Goal: Task Accomplishment & Management: Use online tool/utility

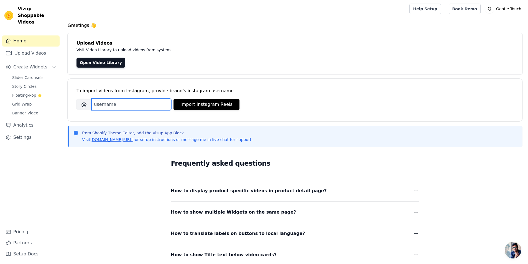
click at [126, 103] on input "Brand's Instagram Username" at bounding box center [132, 105] width 80 height 12
paste input "gentletouch_life"
type input "gentletouch_life"
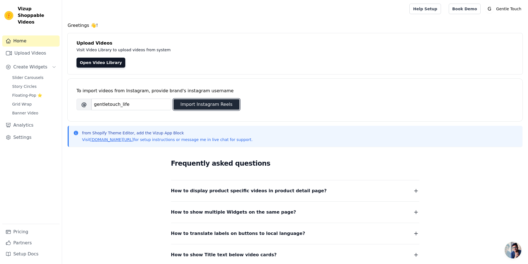
click at [202, 105] on button "Import Instagram Reels" at bounding box center [207, 104] width 66 height 11
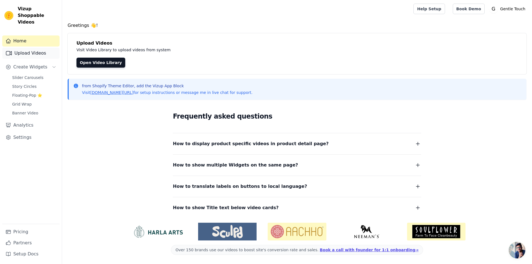
click at [37, 48] on link "Upload Videos" at bounding box center [30, 53] width 57 height 11
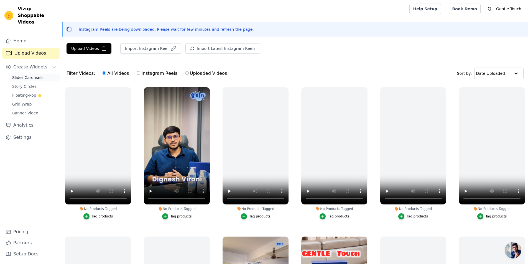
click at [29, 75] on span "Slider Carousels" at bounding box center [27, 78] width 31 height 6
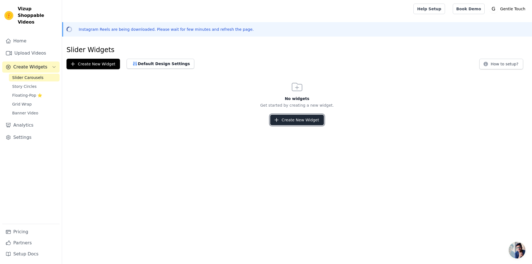
click at [312, 120] on button "Create New Widget" at bounding box center [297, 120] width 54 height 11
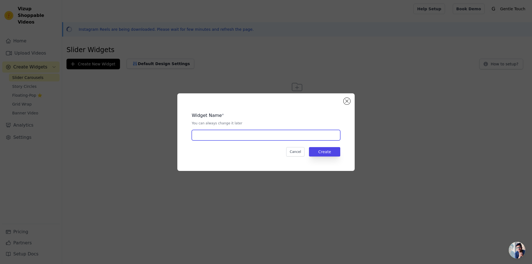
click at [214, 134] on input "text" at bounding box center [266, 135] width 149 height 11
type input "Product page slider"
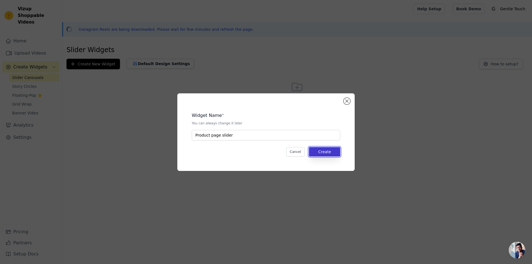
click at [321, 151] on button "Create" at bounding box center [324, 151] width 31 height 9
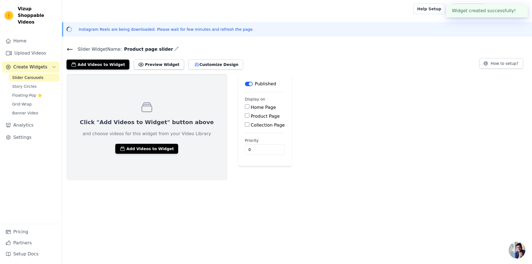
click at [251, 108] on label "Home Page" at bounding box center [263, 107] width 25 height 5
click at [245, 108] on input "Home Page" at bounding box center [247, 107] width 4 height 4
checkbox input "true"
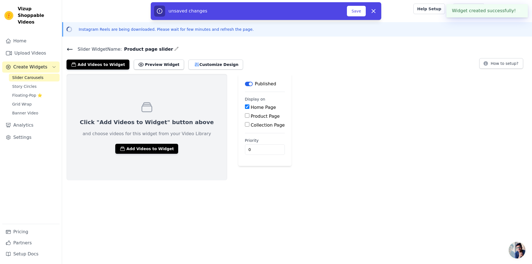
click at [251, 116] on label "Product Page" at bounding box center [265, 116] width 29 height 5
click at [245, 116] on input "Product Page" at bounding box center [247, 115] width 4 height 4
checkbox input "true"
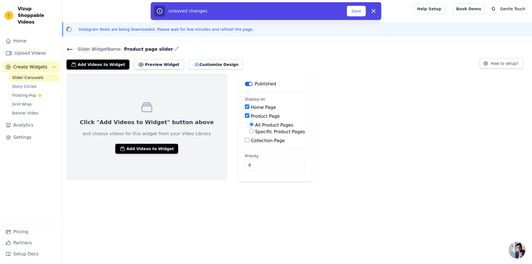
click at [251, 138] on label "Collection Page" at bounding box center [268, 140] width 34 height 5
click at [245, 138] on input "Collection Page" at bounding box center [247, 140] width 4 height 4
checkbox input "true"
click at [146, 148] on button "Add Videos to Widget" at bounding box center [146, 149] width 63 height 10
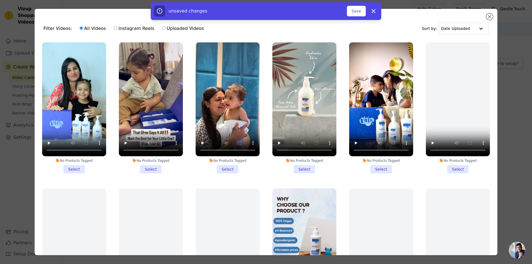
click at [75, 167] on li "No Products Tagged Select" at bounding box center [74, 107] width 64 height 131
click at [0, 0] on input "No Products Tagged Select" at bounding box center [0, 0] width 0 height 0
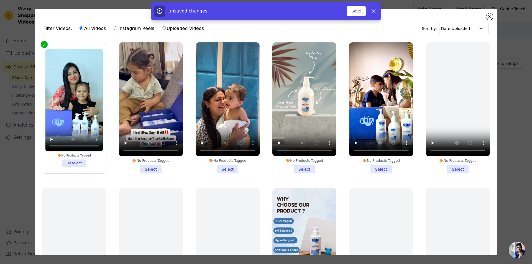
click at [77, 154] on div "No Products Tagged" at bounding box center [74, 156] width 58 height 4
click at [0, 0] on input "No Products Tagged Deselect" at bounding box center [0, 0] width 0 height 0
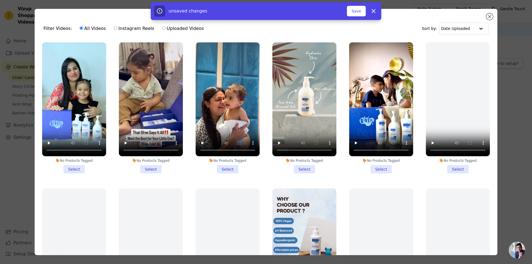
click at [75, 156] on li "No Products Tagged Select" at bounding box center [74, 107] width 64 height 131
click at [0, 0] on input "No Products Tagged Select" at bounding box center [0, 0] width 0 height 0
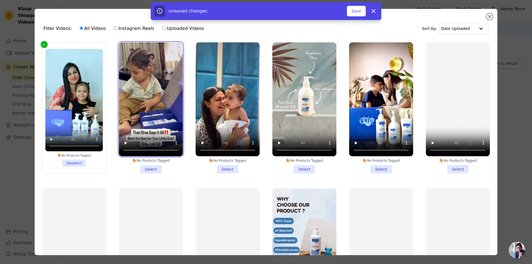
click at [150, 99] on video at bounding box center [151, 99] width 64 height 114
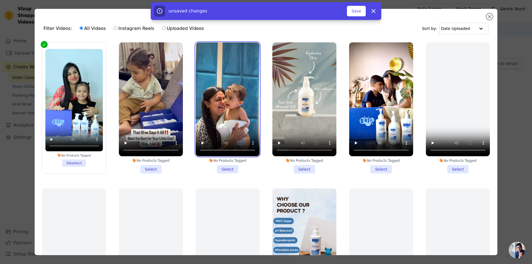
click at [230, 105] on video at bounding box center [228, 99] width 64 height 114
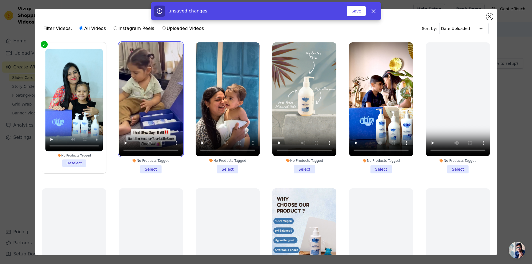
click at [171, 102] on video at bounding box center [151, 99] width 64 height 114
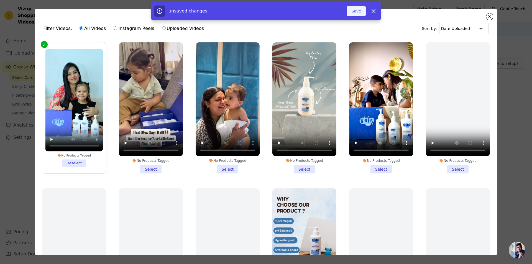
click at [357, 12] on button "Save" at bounding box center [356, 11] width 19 height 11
click at [358, 11] on button "Save" at bounding box center [356, 11] width 19 height 11
click at [77, 161] on li "No Products Tagged Deselect" at bounding box center [74, 108] width 58 height 118
click at [0, 0] on input "No Products Tagged Deselect" at bounding box center [0, 0] width 0 height 0
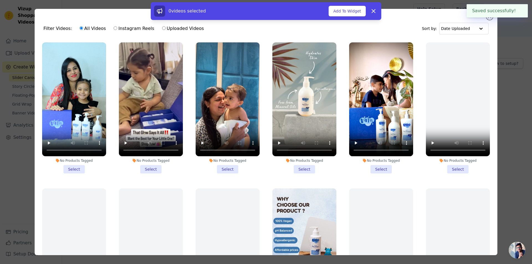
click at [74, 165] on li "No Products Tagged Select" at bounding box center [74, 107] width 64 height 131
click at [0, 0] on input "No Products Tagged Select" at bounding box center [0, 0] width 0 height 0
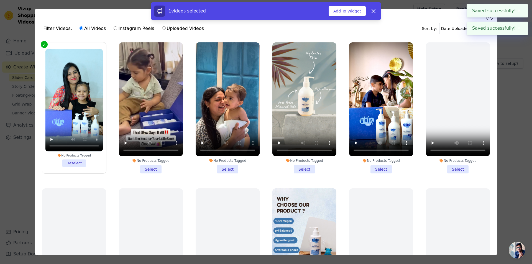
click at [153, 169] on li "No Products Tagged Select" at bounding box center [151, 107] width 64 height 131
click at [0, 0] on input "No Products Tagged Select" at bounding box center [0, 0] width 0 height 0
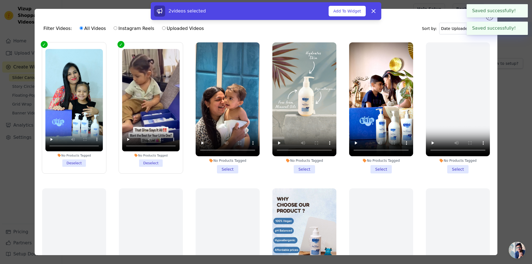
click at [221, 166] on li "No Products Tagged Select" at bounding box center [228, 107] width 64 height 131
click at [0, 0] on input "No Products Tagged Select" at bounding box center [0, 0] width 0 height 0
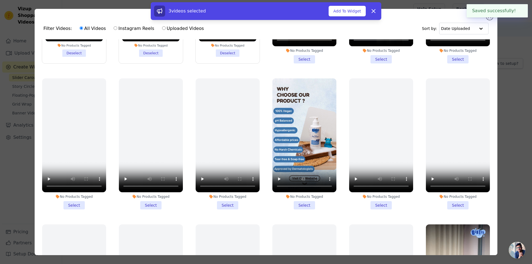
scroll to position [111, 0]
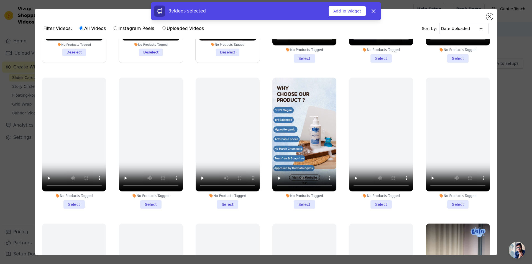
click at [301, 199] on li "No Products Tagged Select" at bounding box center [305, 143] width 64 height 131
click at [0, 0] on input "No Products Tagged Select" at bounding box center [0, 0] width 0 height 0
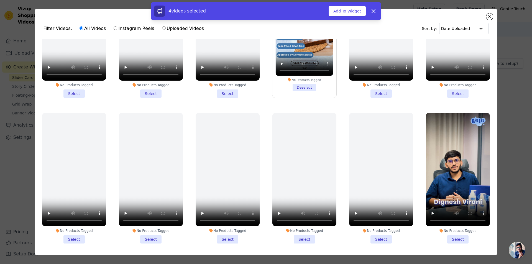
scroll to position [305, 0]
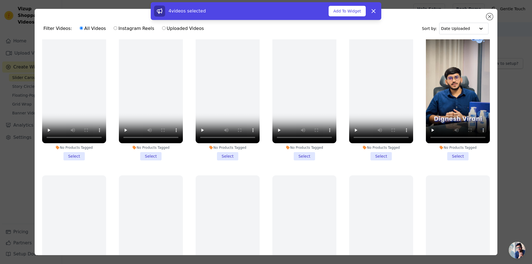
click at [450, 151] on li "No Products Tagged Select" at bounding box center [458, 95] width 64 height 131
click at [0, 0] on input "No Products Tagged Select" at bounding box center [0, 0] width 0 height 0
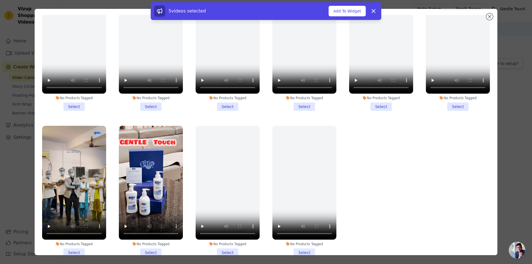
scroll to position [48, 0]
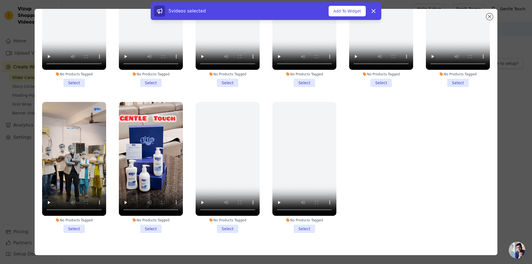
click at [74, 219] on li "No Products Tagged Select" at bounding box center [74, 167] width 64 height 131
click at [0, 0] on input "No Products Tagged Select" at bounding box center [0, 0] width 0 height 0
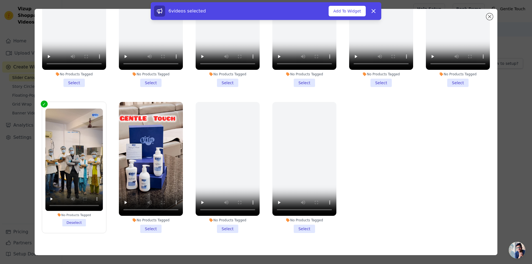
click at [151, 219] on li "No Products Tagged Select" at bounding box center [151, 167] width 64 height 131
click at [0, 0] on input "No Products Tagged Select" at bounding box center [0, 0] width 0 height 0
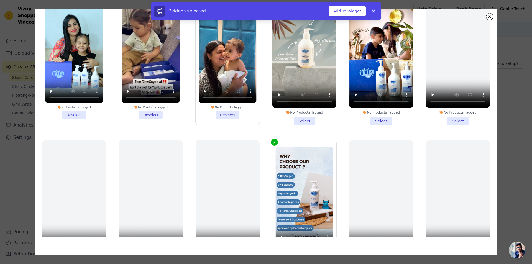
scroll to position [0, 0]
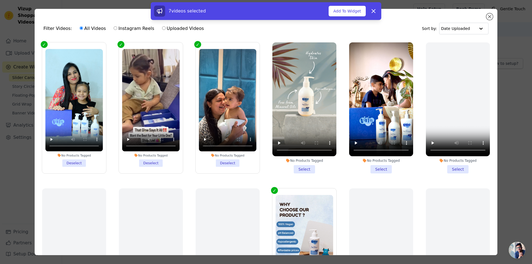
click at [379, 169] on li "No Products Tagged Select" at bounding box center [381, 107] width 64 height 131
click at [0, 0] on input "No Products Tagged Select" at bounding box center [0, 0] width 0 height 0
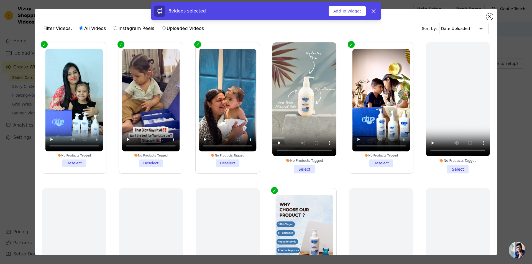
click at [308, 166] on li "No Products Tagged Select" at bounding box center [305, 107] width 64 height 131
click at [0, 0] on input "No Products Tagged Select" at bounding box center [0, 0] width 0 height 0
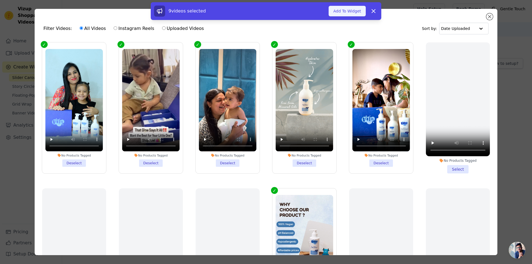
click at [342, 12] on button "Add To Widget" at bounding box center [347, 11] width 37 height 11
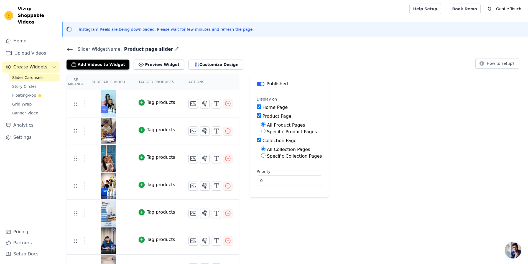
click at [149, 102] on div "Tag products" at bounding box center [161, 102] width 28 height 7
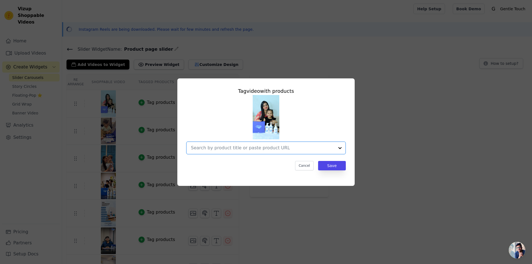
click at [242, 146] on input "text" at bounding box center [263, 148] width 144 height 7
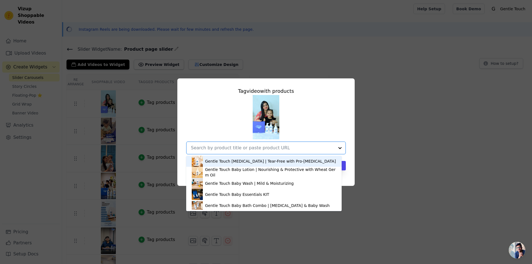
click at [248, 162] on div "Gentle Touch [MEDICAL_DATA] | Tear-Free with Pro-[MEDICAL_DATA]" at bounding box center [270, 162] width 131 height 6
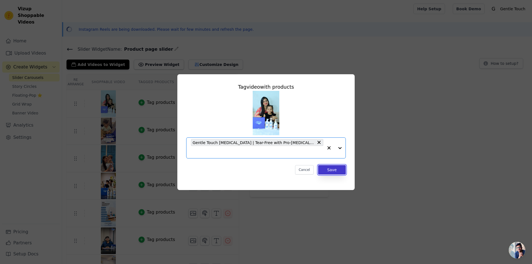
click at [334, 165] on button "Save" at bounding box center [332, 169] width 28 height 9
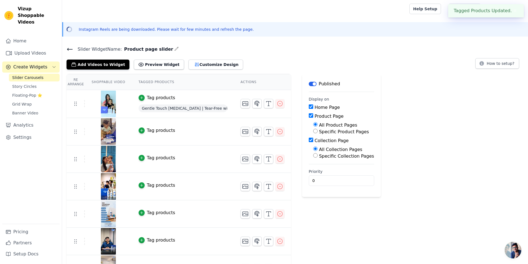
click at [156, 129] on div "Tag products" at bounding box center [161, 130] width 28 height 7
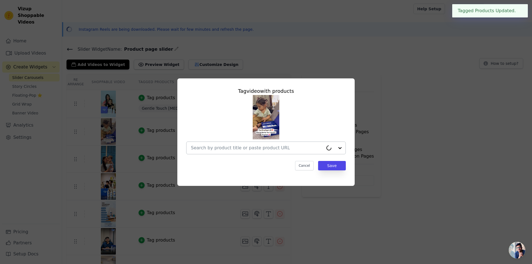
click at [264, 149] on input "text" at bounding box center [257, 148] width 133 height 7
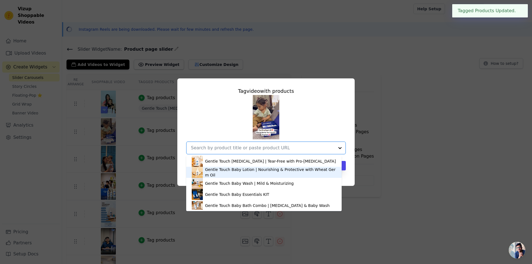
click at [232, 171] on div "Gentle Touch Baby Lotion | Nourishing & Protective with Wheat Germ Oil" at bounding box center [270, 172] width 131 height 11
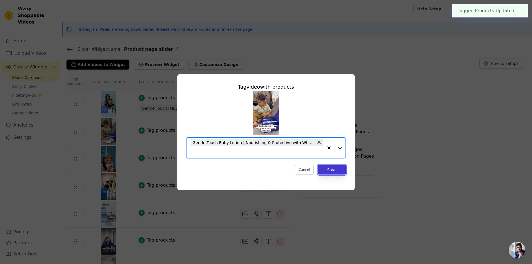
click at [338, 171] on button "Save" at bounding box center [332, 169] width 28 height 9
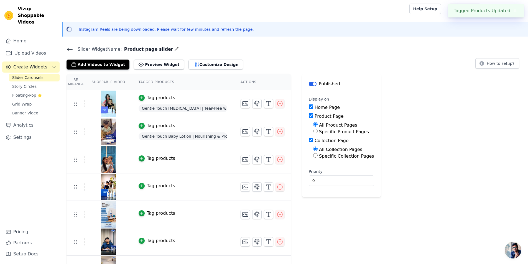
click at [155, 158] on div "Tag products" at bounding box center [161, 158] width 28 height 7
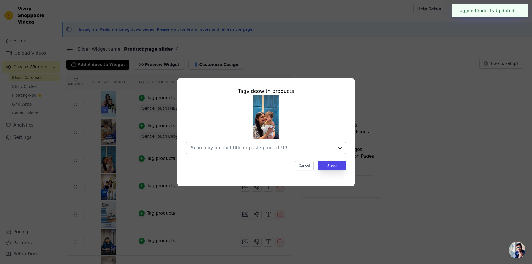
click at [278, 148] on input "text" at bounding box center [263, 148] width 144 height 7
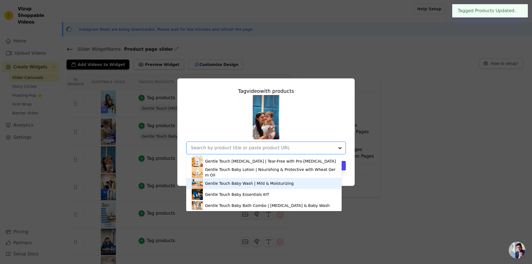
click at [246, 183] on div "Gentle Touch Baby Wash | Mild & Moisturizing" at bounding box center [249, 184] width 89 height 6
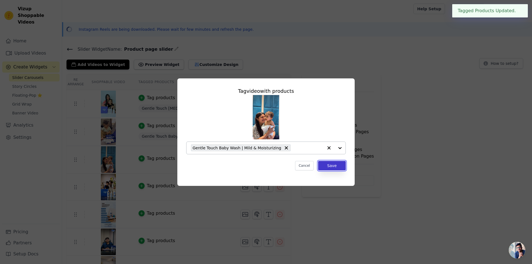
click at [336, 168] on button "Save" at bounding box center [332, 165] width 28 height 9
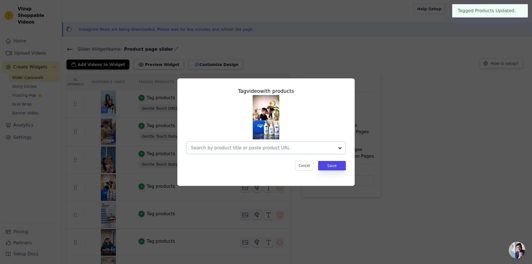
click at [258, 150] on input "text" at bounding box center [263, 148] width 144 height 7
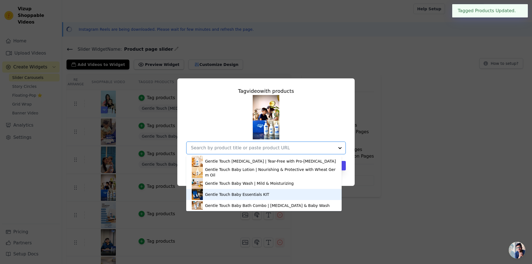
click at [243, 193] on div "Gentle Touch Baby Essentials KIT" at bounding box center [237, 195] width 64 height 6
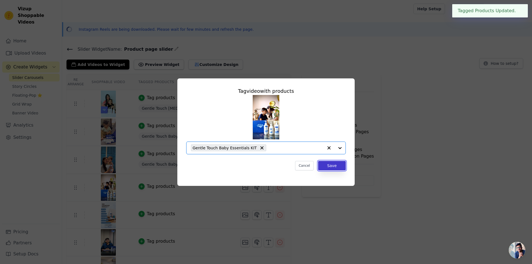
click at [335, 165] on button "Save" at bounding box center [332, 165] width 28 height 9
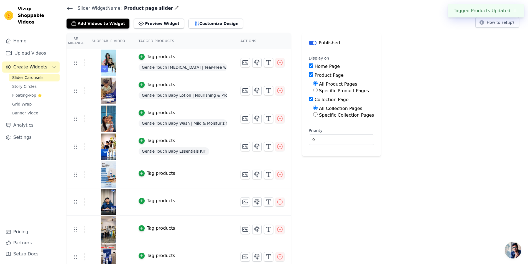
scroll to position [55, 0]
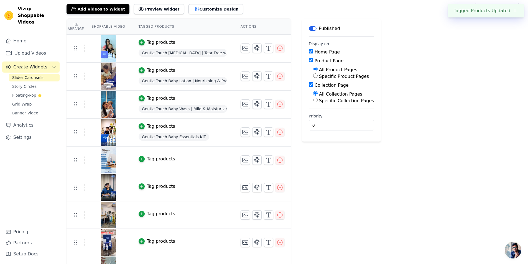
click at [156, 159] on div "Tag products" at bounding box center [161, 159] width 28 height 7
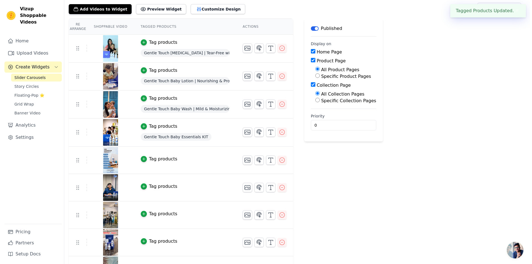
scroll to position [0, 0]
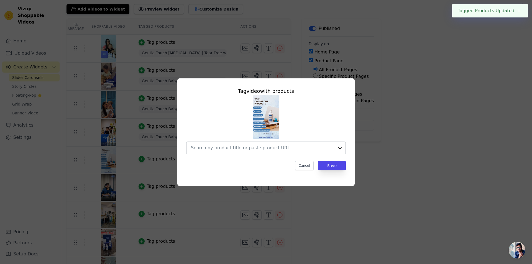
click at [259, 148] on input "text" at bounding box center [263, 148] width 144 height 7
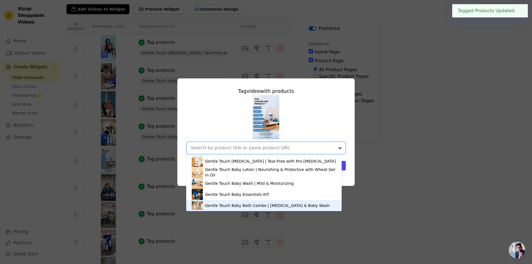
click at [244, 202] on div "Gentle Touch Baby Bath Combo | [MEDICAL_DATA] & Baby Wash" at bounding box center [264, 205] width 144 height 11
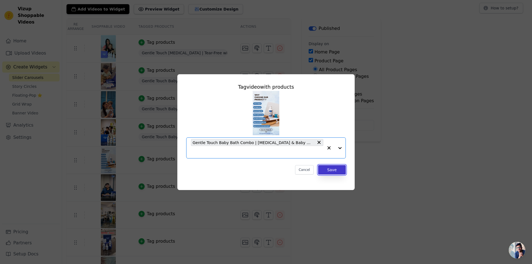
click at [327, 165] on button "Save" at bounding box center [332, 169] width 28 height 9
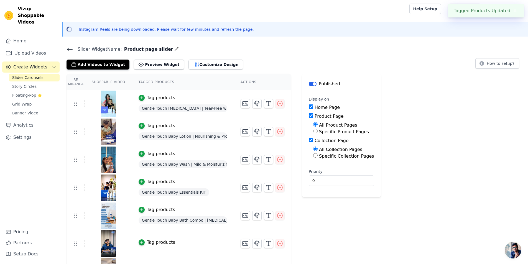
scroll to position [75, 0]
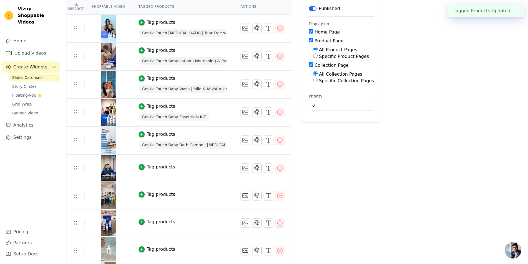
click at [161, 170] on div "Tag products" at bounding box center [161, 167] width 28 height 7
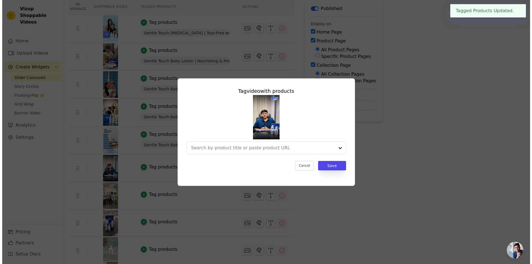
scroll to position [0, 0]
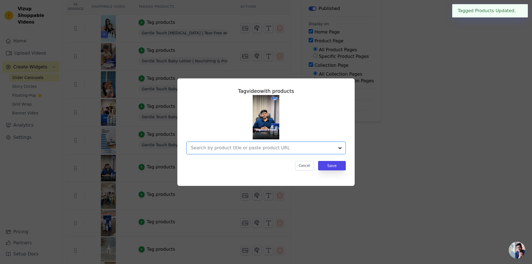
click at [272, 151] on input "text" at bounding box center [263, 148] width 144 height 7
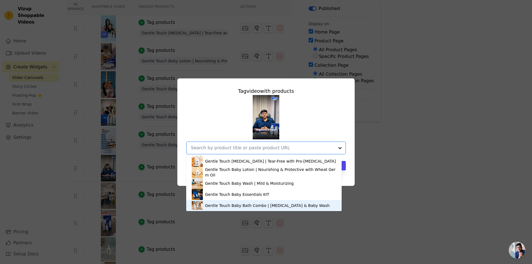
click at [237, 203] on div "Gentle Touch Baby Bath Combo | [MEDICAL_DATA] & Baby Wash" at bounding box center [267, 206] width 125 height 6
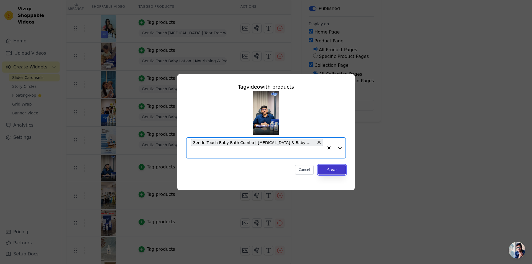
click at [329, 166] on button "Save" at bounding box center [332, 169] width 28 height 9
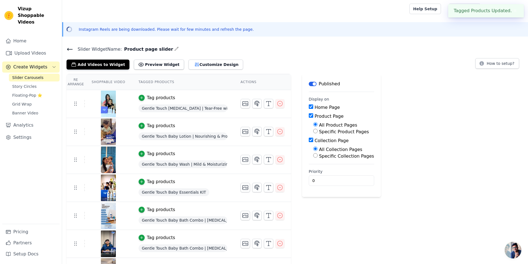
click at [160, 196] on span "Gentle Touch Baby Essentials KIT" at bounding box center [174, 193] width 71 height 8
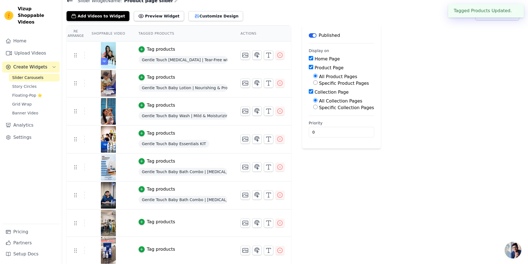
scroll to position [76, 0]
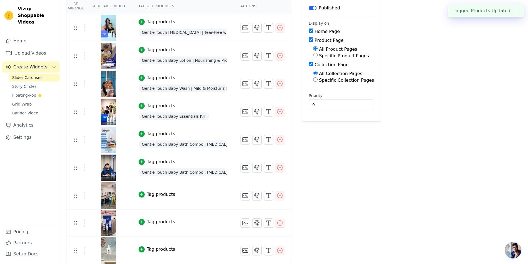
click at [163, 195] on div "Tag products" at bounding box center [161, 194] width 28 height 7
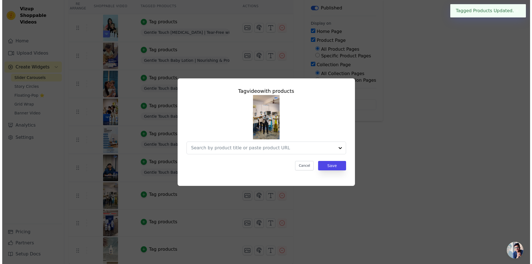
scroll to position [0, 0]
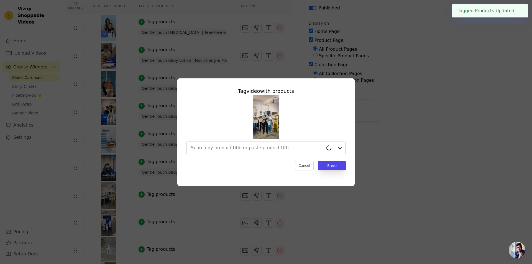
click at [255, 150] on input "text" at bounding box center [257, 148] width 133 height 7
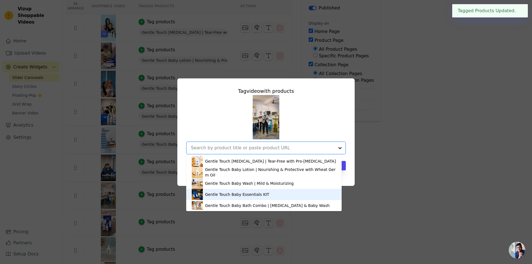
click at [242, 191] on div "Gentle Touch Baby Essentials KIT" at bounding box center [264, 194] width 144 height 11
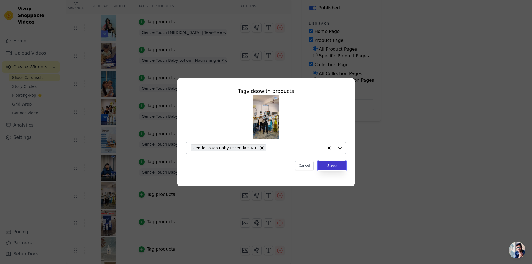
click at [334, 166] on button "Save" at bounding box center [332, 165] width 28 height 9
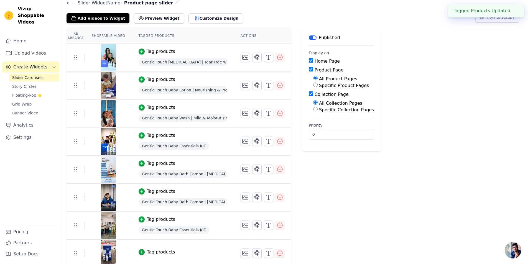
scroll to position [77, 0]
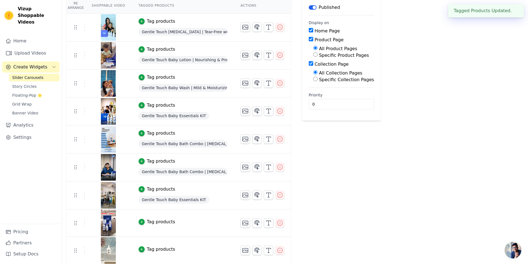
click at [159, 220] on div "Tag products" at bounding box center [161, 222] width 28 height 7
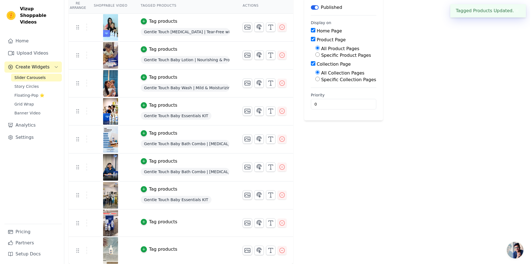
scroll to position [0, 0]
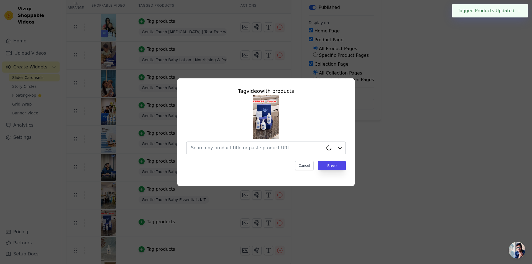
click at [267, 148] on input "text" at bounding box center [257, 148] width 133 height 7
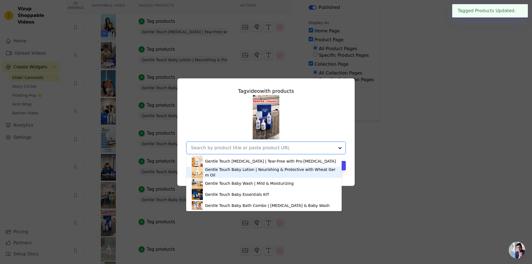
click at [243, 175] on div "Gentle Touch Baby Lotion | Nourishing & Protective with Wheat Germ Oil" at bounding box center [270, 172] width 131 height 11
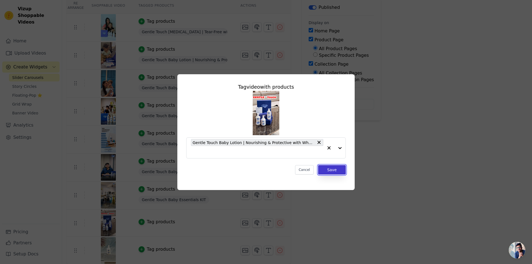
click at [327, 169] on button "Save" at bounding box center [332, 169] width 28 height 9
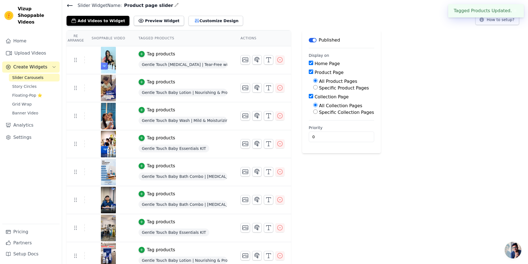
scroll to position [77, 0]
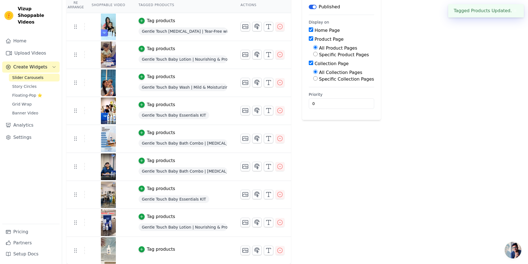
click at [162, 248] on div "Tag products" at bounding box center [161, 249] width 28 height 7
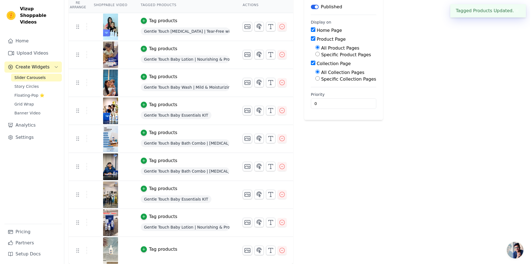
scroll to position [0, 0]
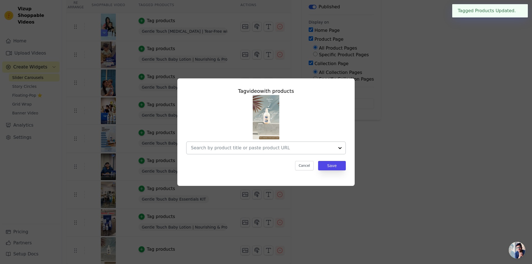
click at [248, 148] on input "text" at bounding box center [263, 148] width 144 height 7
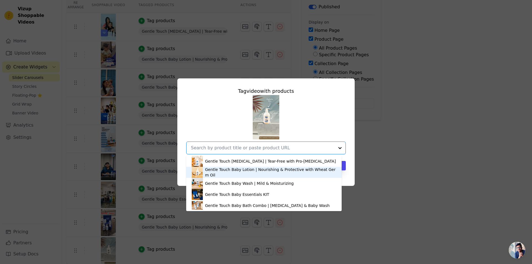
click at [237, 175] on div "Gentle Touch Baby Lotion | Nourishing & Protective with Wheat Germ Oil" at bounding box center [270, 172] width 131 height 11
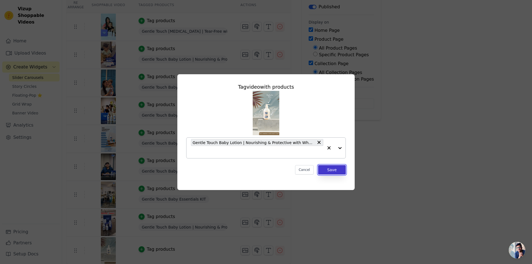
click at [340, 171] on button "Save" at bounding box center [332, 169] width 28 height 9
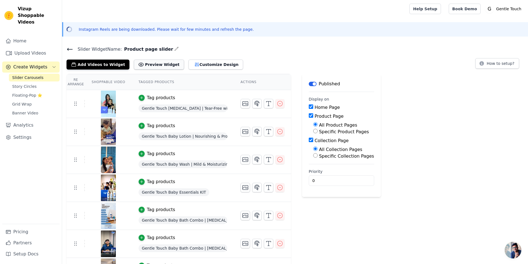
click at [156, 64] on button "Preview Widget" at bounding box center [159, 65] width 50 height 10
click at [202, 66] on button "Customize Design" at bounding box center [216, 65] width 55 height 10
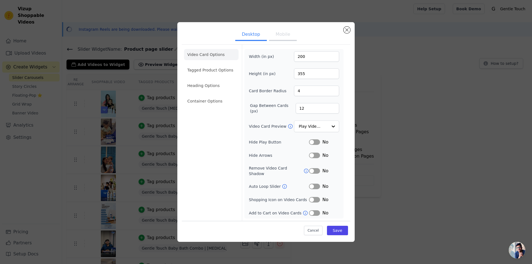
click at [314, 157] on button "Label" at bounding box center [314, 156] width 11 height 6
click at [314, 184] on button "Label" at bounding box center [314, 187] width 11 height 6
click at [315, 210] on button "Label" at bounding box center [314, 213] width 11 height 6
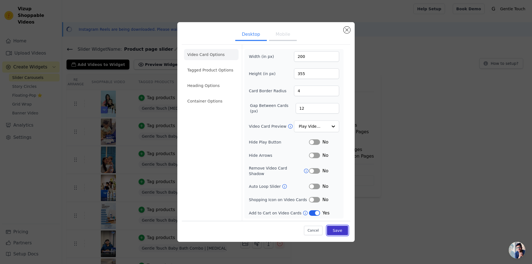
click at [339, 229] on button "Save" at bounding box center [337, 230] width 21 height 9
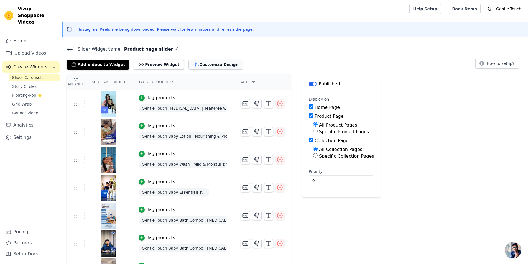
click at [192, 62] on button "Customize Design" at bounding box center [216, 65] width 55 height 10
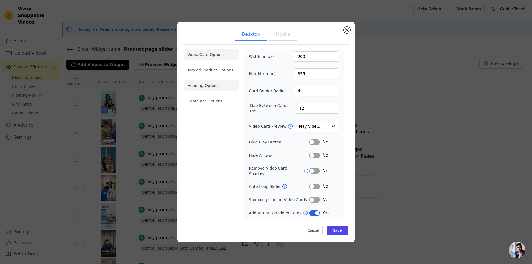
click at [214, 89] on li "Heading Options" at bounding box center [211, 85] width 55 height 11
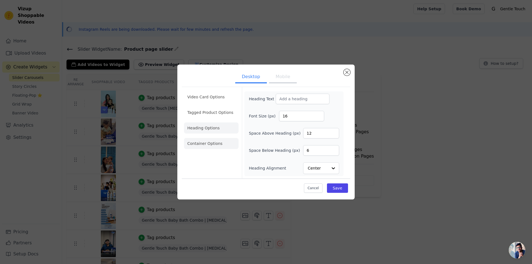
click at [203, 144] on li "Container Options" at bounding box center [211, 143] width 55 height 11
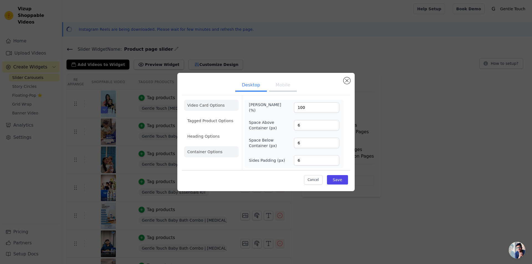
click at [216, 109] on li "Video Card Options" at bounding box center [211, 105] width 55 height 11
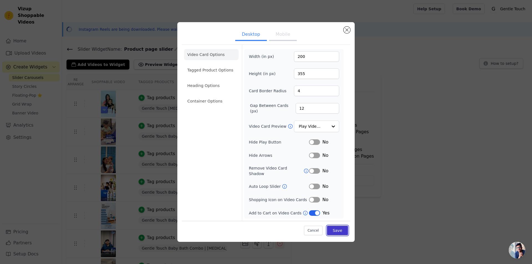
click at [343, 227] on button "Save" at bounding box center [337, 230] width 21 height 9
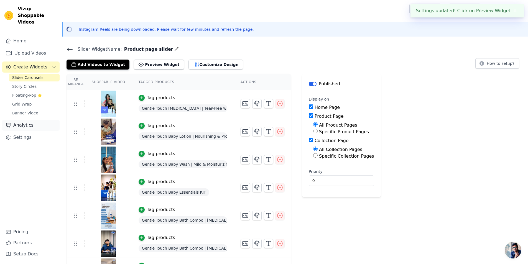
click at [26, 120] on link "Analytics" at bounding box center [30, 125] width 57 height 11
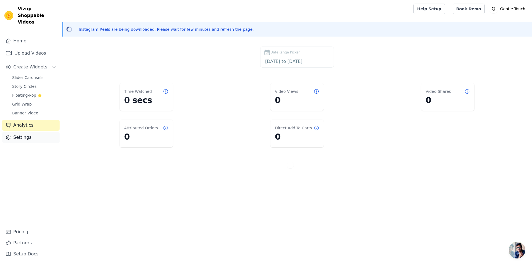
click at [26, 132] on link "Settings" at bounding box center [30, 137] width 57 height 11
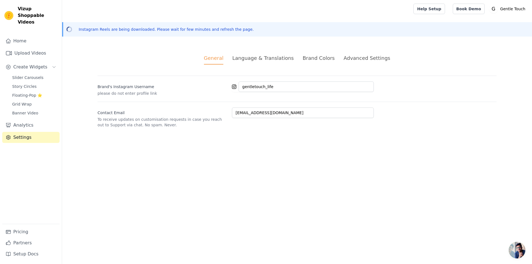
click at [365, 60] on div "Advanced Settings" at bounding box center [367, 57] width 47 height 7
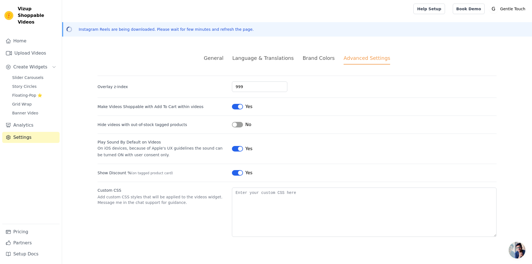
click at [312, 61] on div "Brand Colors" at bounding box center [319, 57] width 32 height 7
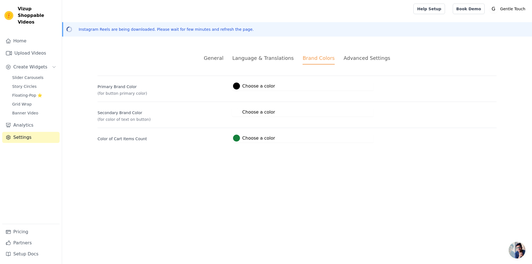
click at [235, 87] on div at bounding box center [236, 86] width 7 height 7
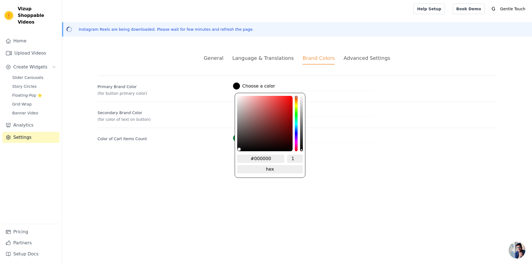
click at [265, 162] on div "#000000 1 hex change to rgb" at bounding box center [269, 165] width 65 height 21
click at [265, 158] on input "#000000" at bounding box center [260, 159] width 47 height 8
paste input "#1d419d"
type input "##1d419d"
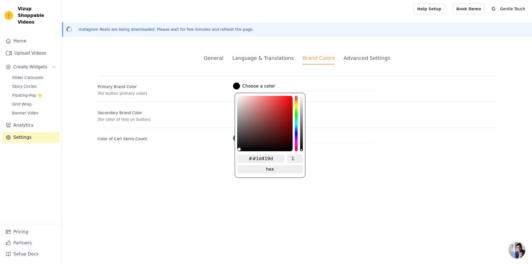
click at [257, 158] on input "##1d419d" at bounding box center [260, 159] width 47 height 8
type input "#1d419d"
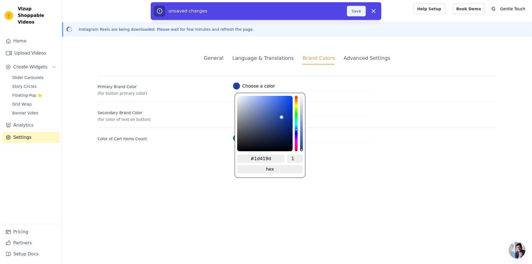
click at [353, 12] on button "Save" at bounding box center [356, 11] width 19 height 11
